Goal: Navigation & Orientation: Find specific page/section

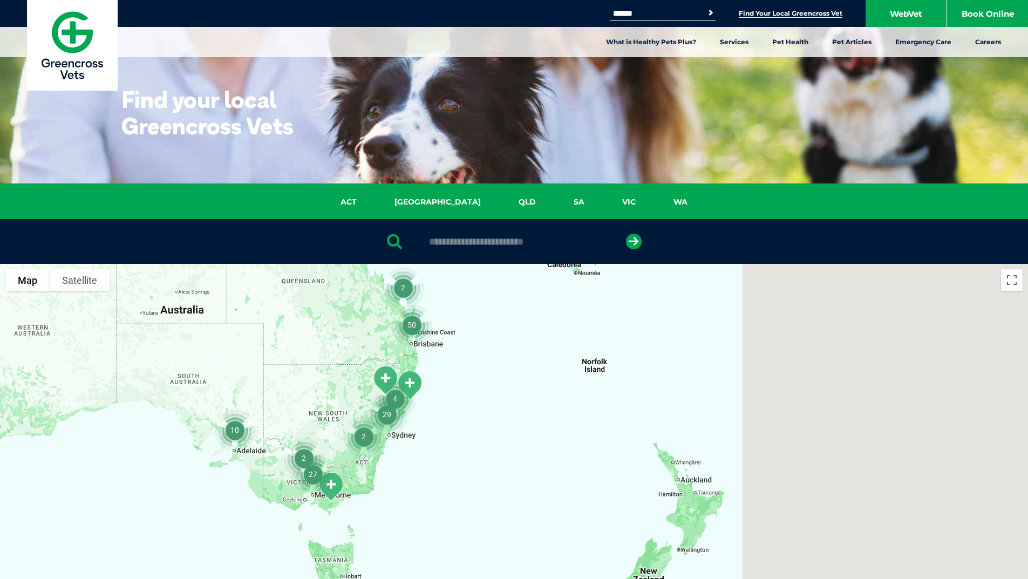
drag, startPoint x: 482, startPoint y: 452, endPoint x: 262, endPoint y: 358, distance: 239.3
click at [262, 358] on div at bounding box center [514, 472] width 1028 height 417
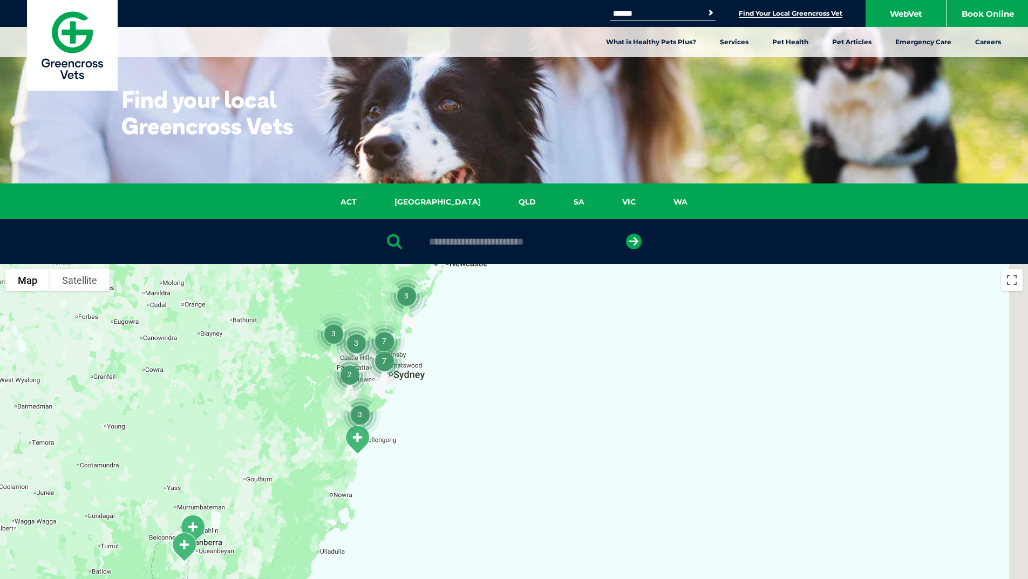
drag, startPoint x: 406, startPoint y: 459, endPoint x: 301, endPoint y: 281, distance: 207.1
click at [301, 281] on div at bounding box center [514, 472] width 1028 height 417
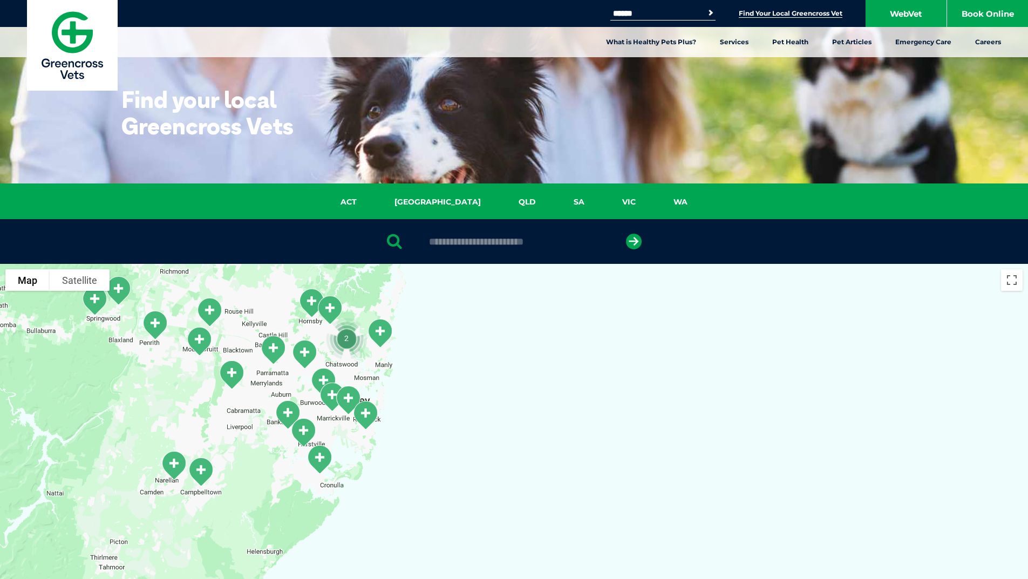
drag, startPoint x: 390, startPoint y: 356, endPoint x: 413, endPoint y: 381, distance: 34.4
click at [413, 381] on div at bounding box center [514, 472] width 1028 height 417
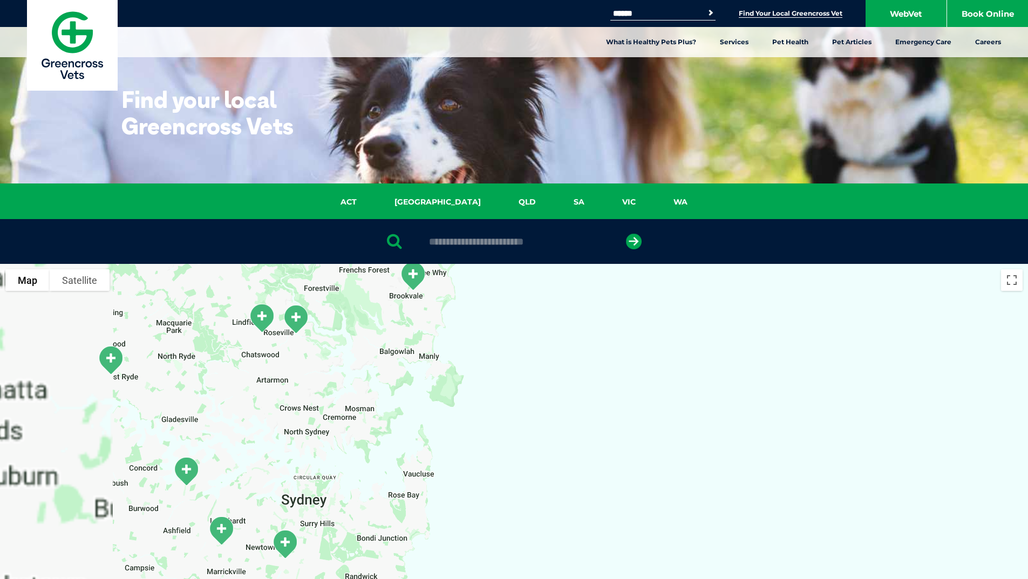
drag, startPoint x: 194, startPoint y: 344, endPoint x: 409, endPoint y: 464, distance: 245.9
click at [409, 464] on div at bounding box center [514, 472] width 1028 height 417
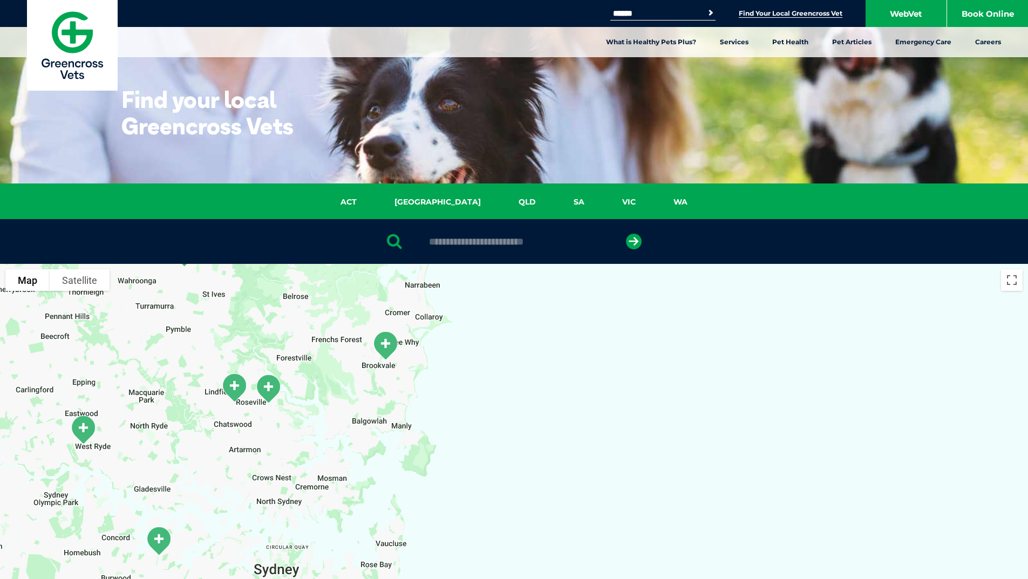
drag, startPoint x: 336, startPoint y: 441, endPoint x: 307, endPoint y: 511, distance: 75.3
click at [307, 511] on div at bounding box center [514, 472] width 1028 height 417
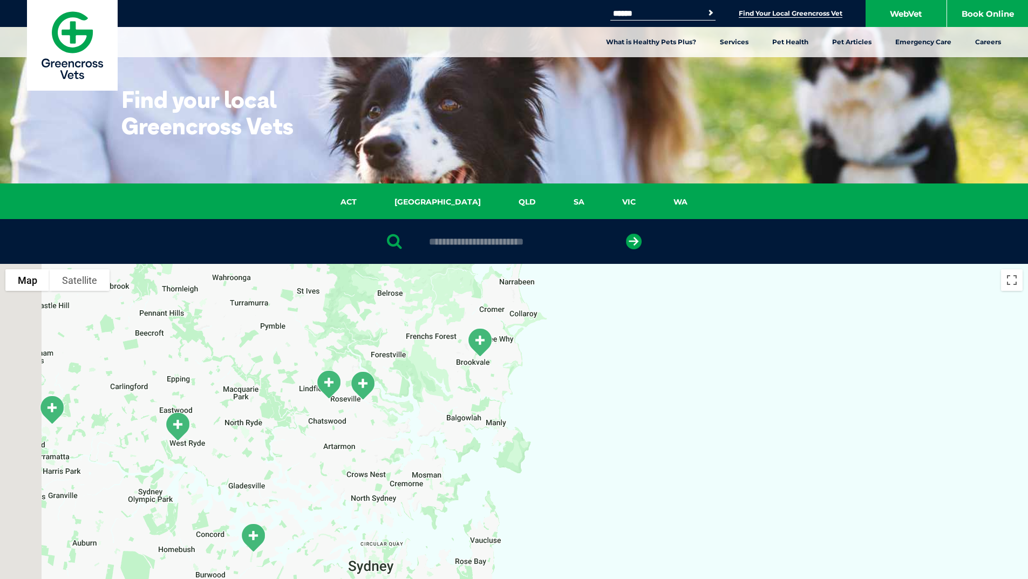
drag, startPoint x: 262, startPoint y: 438, endPoint x: 358, endPoint y: 434, distance: 95.6
click at [358, 434] on div at bounding box center [514, 472] width 1028 height 417
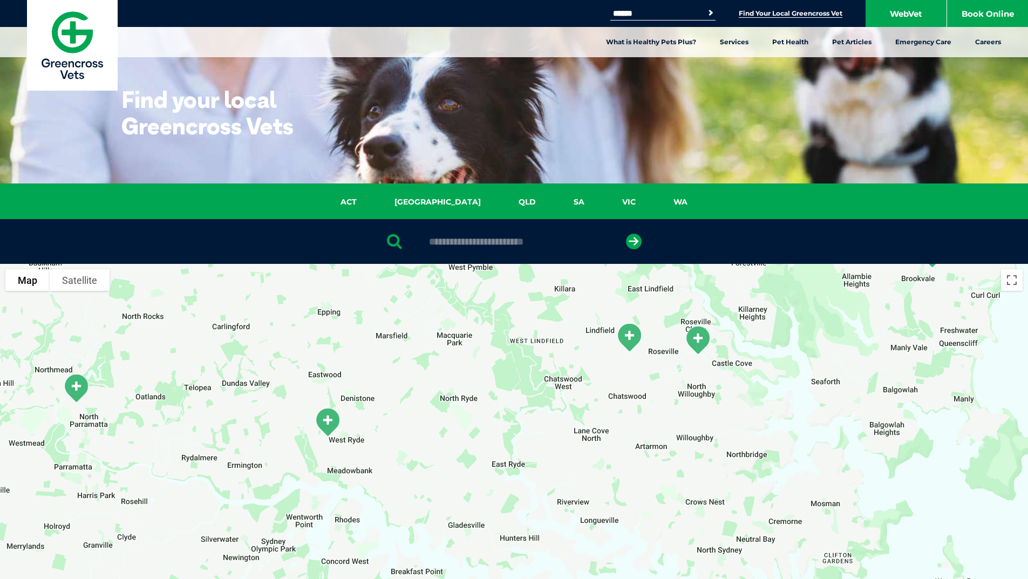
drag, startPoint x: 205, startPoint y: 434, endPoint x: 437, endPoint y: 421, distance: 232.4
click at [437, 421] on div at bounding box center [514, 472] width 1028 height 417
click at [326, 421] on img "West Ryde Veterinary Clinic" at bounding box center [328, 422] width 36 height 38
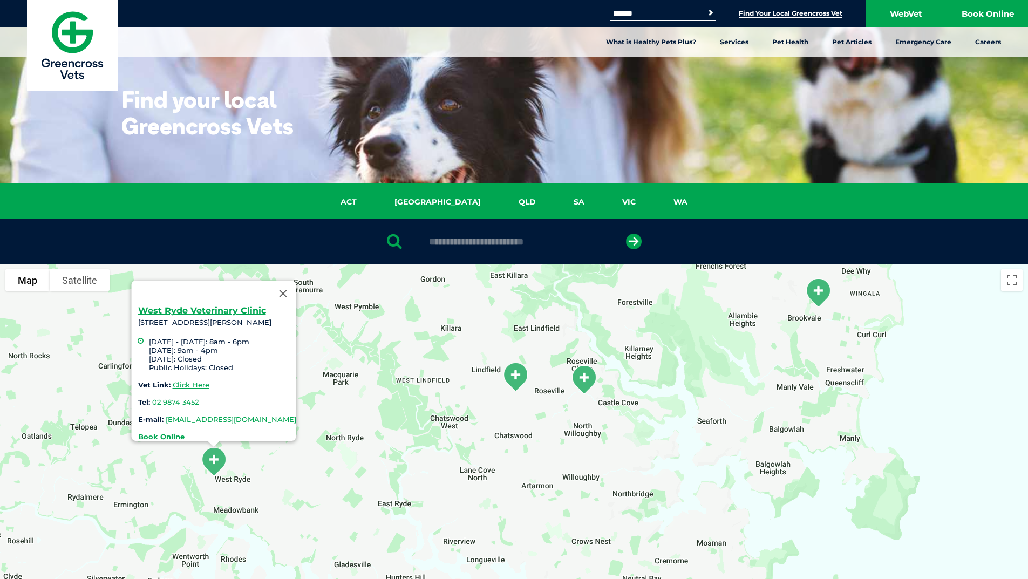
drag, startPoint x: 502, startPoint y: 392, endPoint x: 387, endPoint y: 368, distance: 116.9
click at [387, 368] on div "[GEOGRAPHIC_DATA] [STREET_ADDRESS] [DATE] - [DATE]: 8am - 6pm [DATE]: 9am - 4pm…" at bounding box center [514, 472] width 1028 height 417
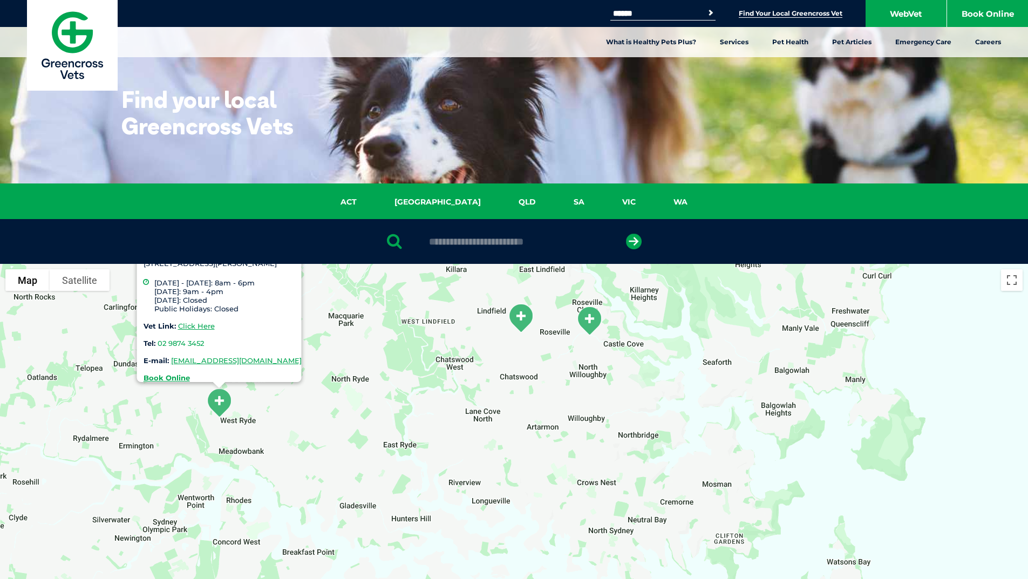
drag, startPoint x: 418, startPoint y: 504, endPoint x: 424, endPoint y: 444, distance: 60.1
click at [424, 444] on div "[GEOGRAPHIC_DATA] [STREET_ADDRESS] [DATE] - [DATE]: 8am - 6pm [DATE]: 9am - 4pm…" at bounding box center [514, 472] width 1028 height 417
click at [414, 412] on div "[GEOGRAPHIC_DATA] [STREET_ADDRESS] [DATE] - [DATE]: 8am - 6pm [DATE]: 9am - 4pm…" at bounding box center [514, 472] width 1028 height 417
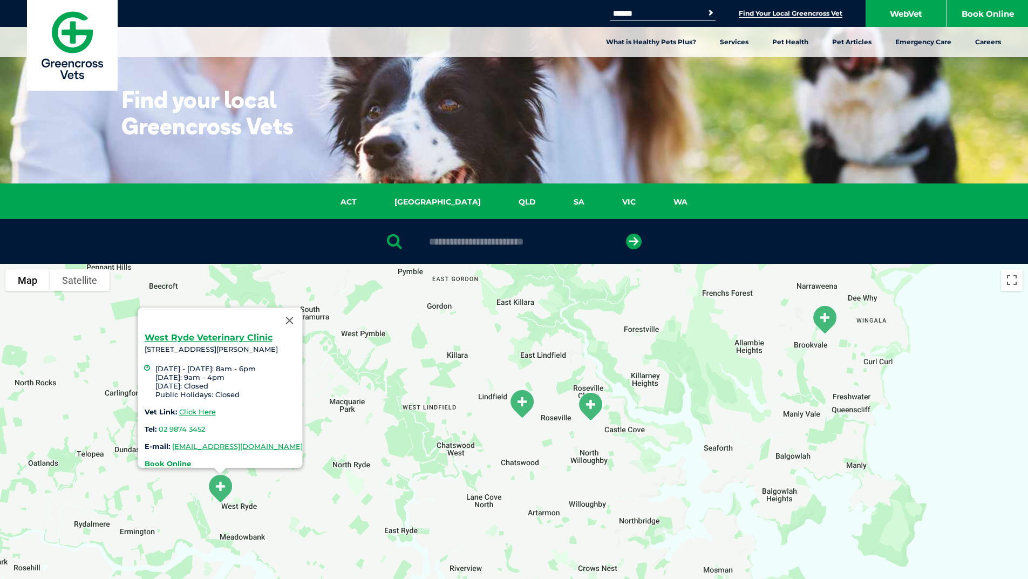
click at [469, 433] on div "[GEOGRAPHIC_DATA] [STREET_ADDRESS] [DATE] - [DATE]: 8am - 6pm [DATE]: 9am - 4pm…" at bounding box center [514, 472] width 1028 height 417
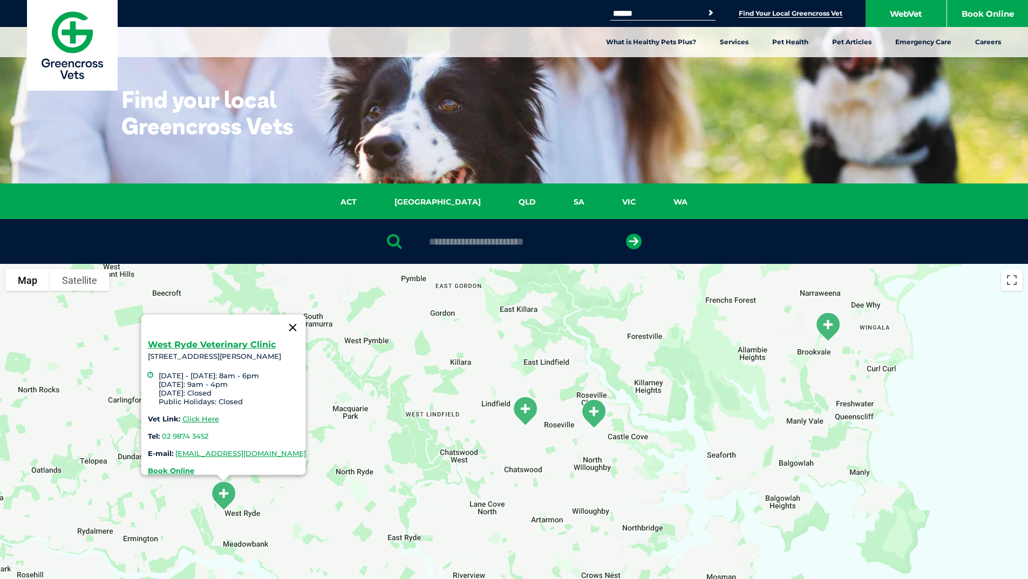
click at [305, 323] on button "Close" at bounding box center [293, 328] width 26 height 26
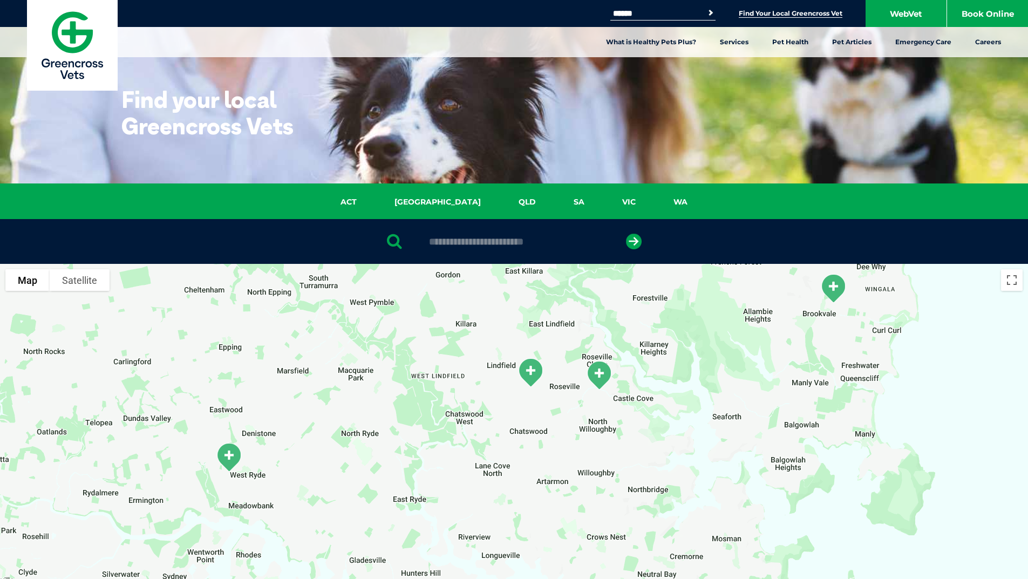
drag, startPoint x: 328, startPoint y: 444, endPoint x: 333, endPoint y: 404, distance: 39.8
click at [333, 404] on div at bounding box center [514, 472] width 1028 height 417
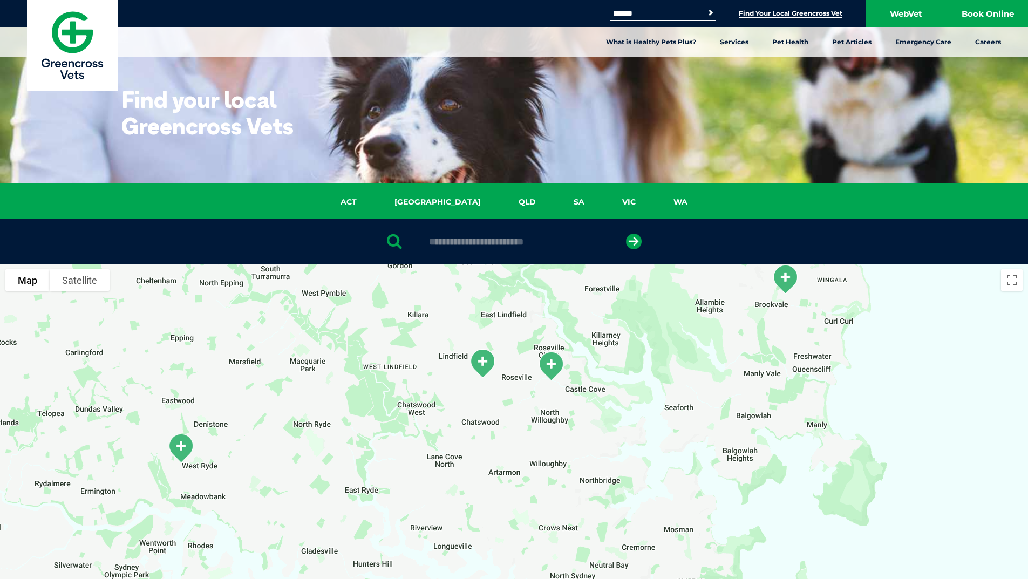
drag, startPoint x: 491, startPoint y: 419, endPoint x: 444, endPoint y: 413, distance: 47.9
click at [444, 413] on div at bounding box center [514, 472] width 1028 height 417
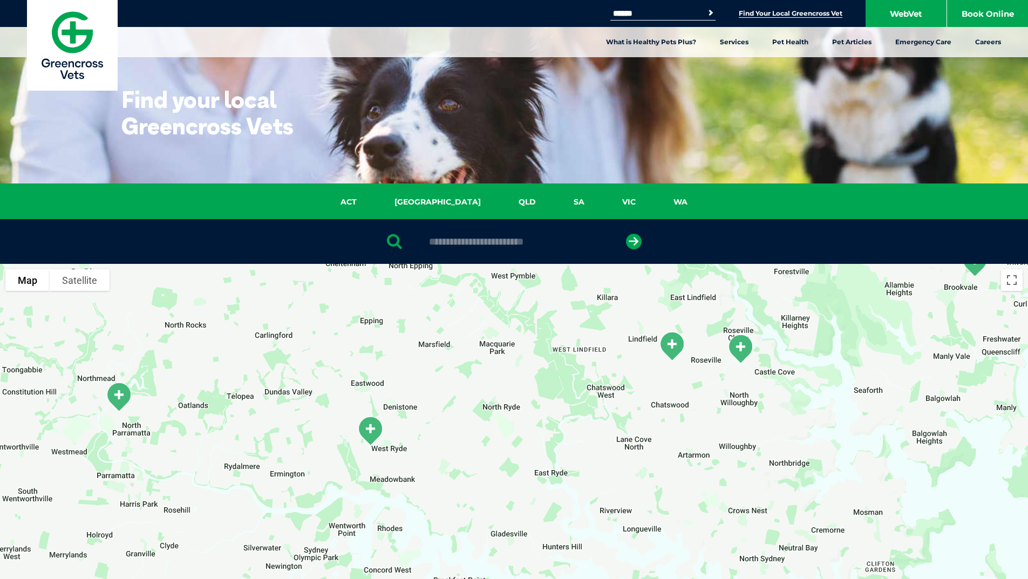
drag, startPoint x: 412, startPoint y: 428, endPoint x: 610, endPoint y: 409, distance: 199.5
click at [610, 409] on div at bounding box center [514, 472] width 1028 height 417
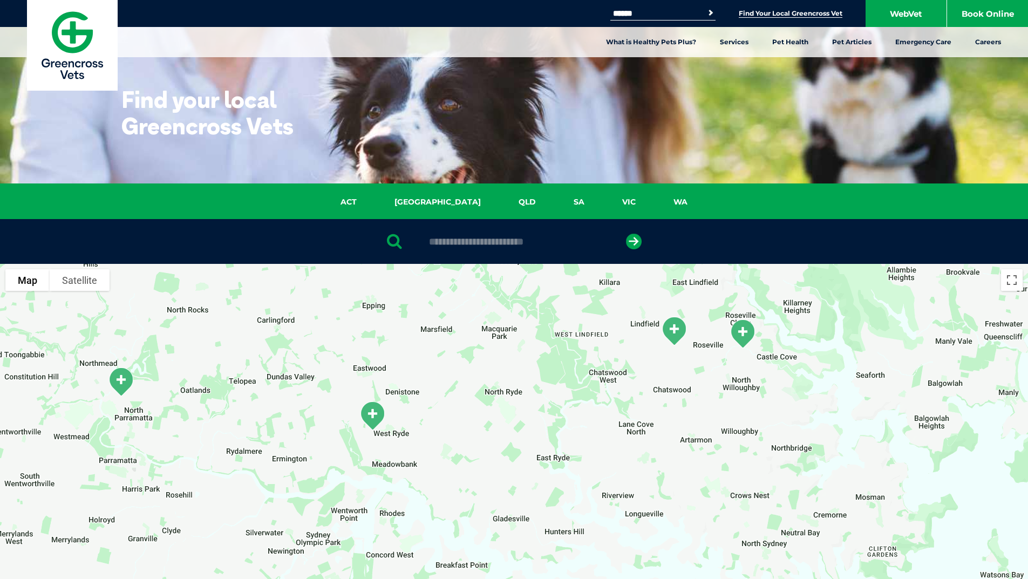
drag, startPoint x: 558, startPoint y: 464, endPoint x: 560, endPoint y: 447, distance: 16.3
click at [560, 447] on div at bounding box center [514, 472] width 1028 height 417
click at [375, 411] on img "West Ryde Veterinary Clinic" at bounding box center [373, 416] width 36 height 38
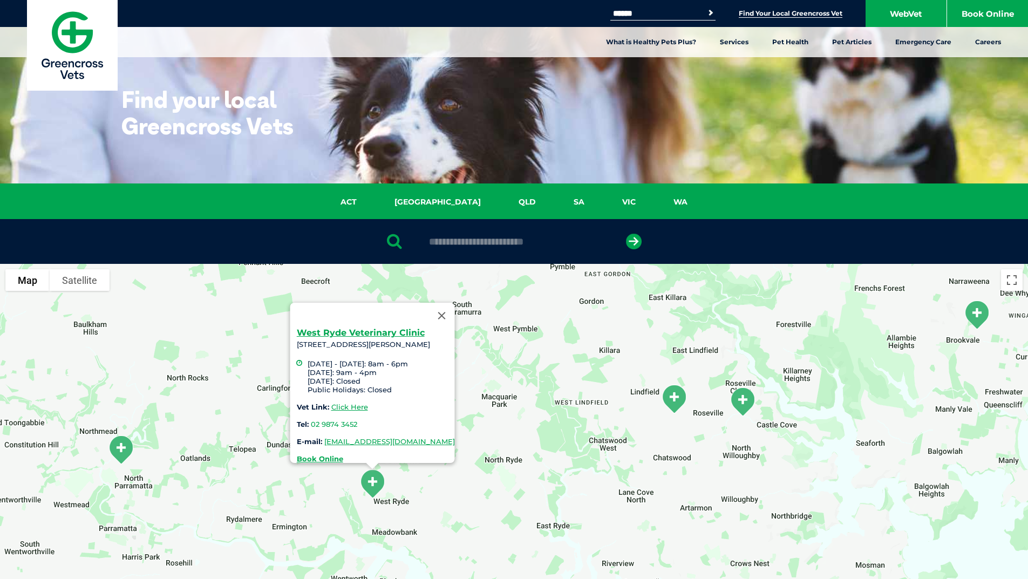
click at [186, 409] on div "[GEOGRAPHIC_DATA] [STREET_ADDRESS] [DATE] - [DATE]: 8am - 6pm [DATE]: 9am - 4pm…" at bounding box center [514, 472] width 1028 height 417
click at [111, 448] on img "North Parramatta" at bounding box center [121, 450] width 36 height 38
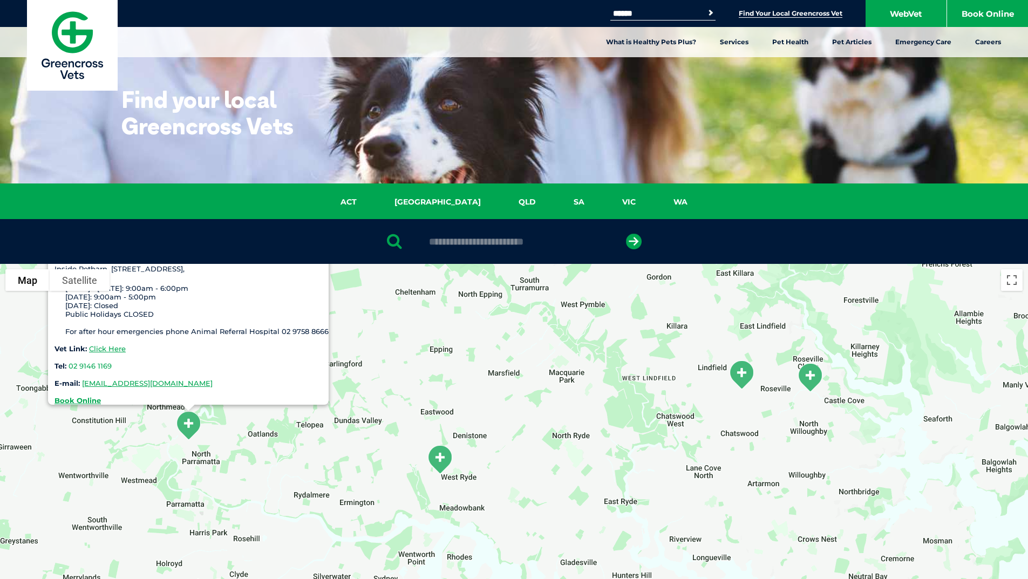
drag, startPoint x: 438, startPoint y: 447, endPoint x: 450, endPoint y: 369, distance: 78.7
click at [450, 369] on div "[GEOGRAPHIC_DATA], [STREET_ADDRESS], [DATE] - [DATE]: 9:00am - 6:00pm [DATE]: 9…" at bounding box center [514, 472] width 1028 height 417
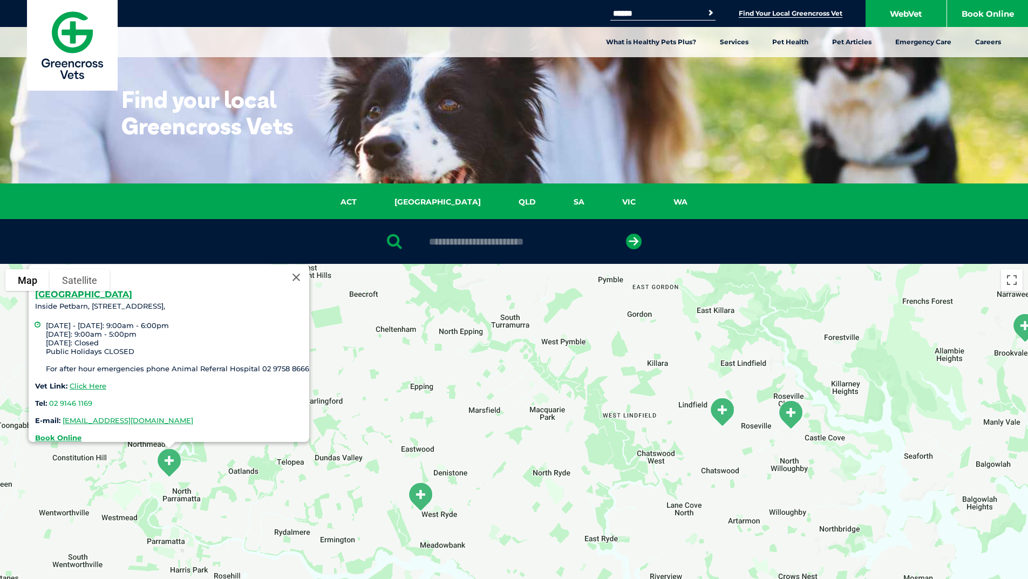
drag, startPoint x: 440, startPoint y: 370, endPoint x: 419, endPoint y: 408, distance: 44.2
click at [419, 408] on div "[GEOGRAPHIC_DATA], [STREET_ADDRESS], [DATE] - [DATE]: 9:00am - 6:00pm [DATE]: 9…" at bounding box center [514, 472] width 1028 height 417
click at [301, 270] on button "Close" at bounding box center [296, 277] width 26 height 26
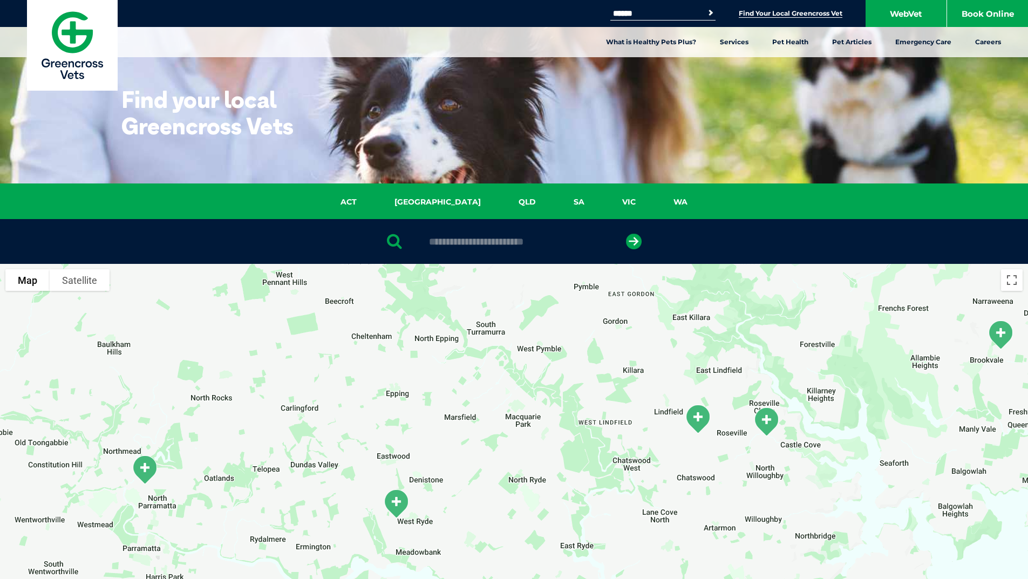
drag, startPoint x: 445, startPoint y: 461, endPoint x: 419, endPoint y: 467, distance: 26.0
click at [419, 467] on div at bounding box center [514, 472] width 1028 height 417
